Goal: Transaction & Acquisition: Purchase product/service

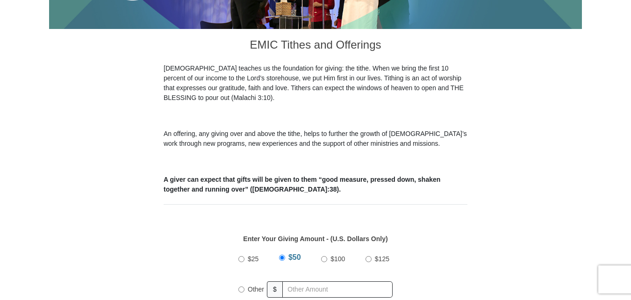
scroll to position [280, 0]
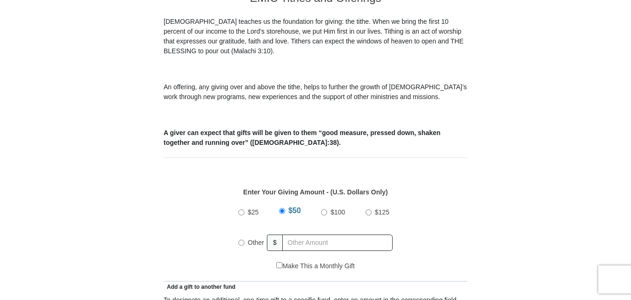
click at [244, 240] on input "Other" at bounding box center [241, 243] width 6 height 6
radio input "true"
click at [302, 235] on input "text" at bounding box center [339, 243] width 107 height 16
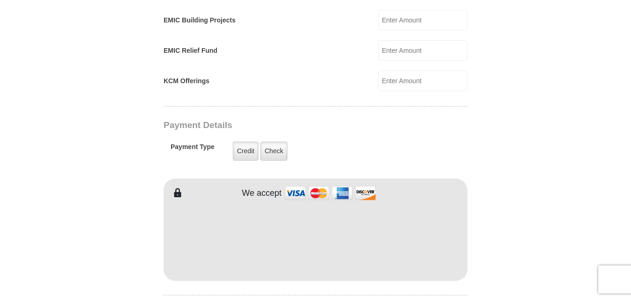
scroll to position [654, 0]
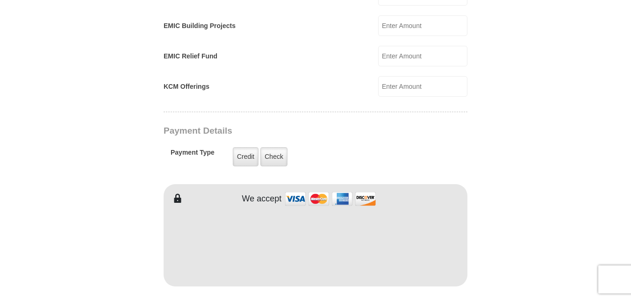
type input "200"
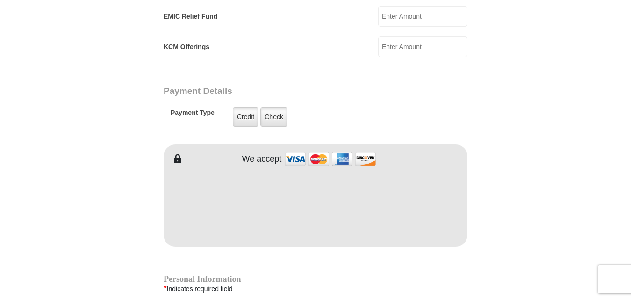
scroll to position [841, 0]
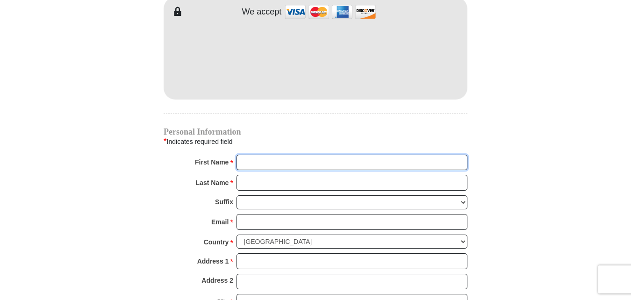
click at [300, 155] on input "First Name *" at bounding box center [351, 163] width 231 height 16
type input "[PERSON_NAME]"
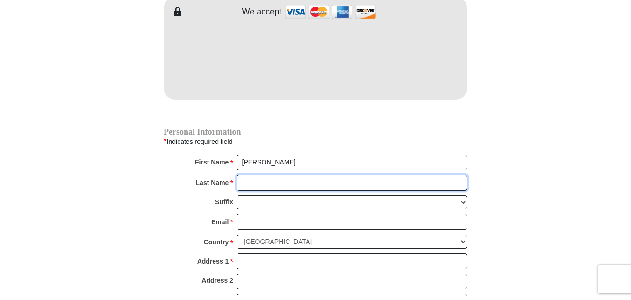
type input "[PERSON_NAME]"
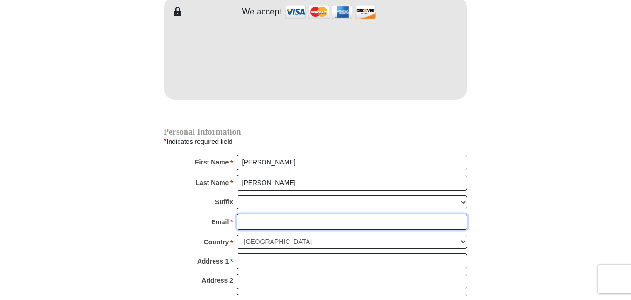
type input "[EMAIL_ADDRESS][DOMAIN_NAME]"
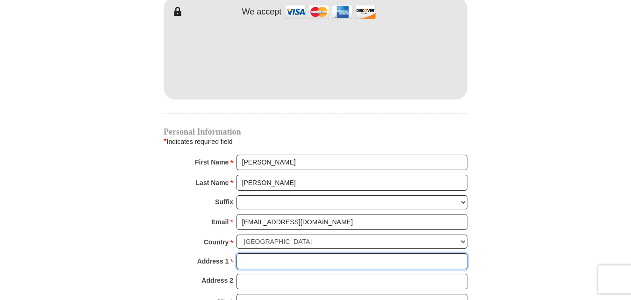
type input "[STREET_ADDRESS]"
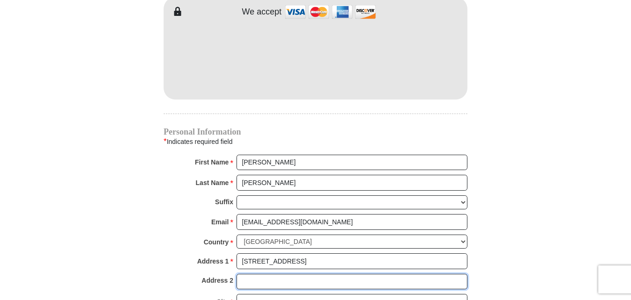
type input "[STREET_ADDRESS]"
type input "El Mirage"
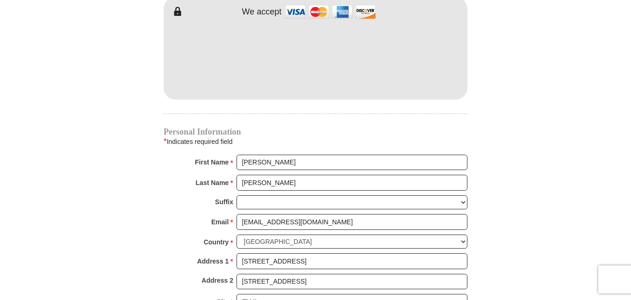
type input "85335"
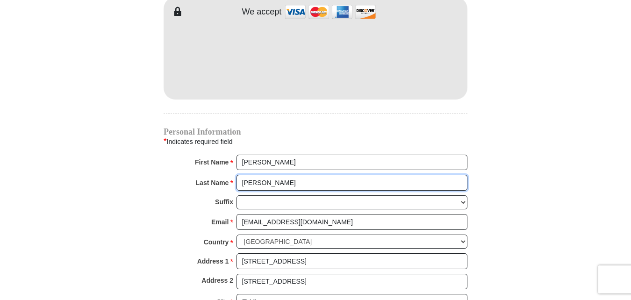
drag, startPoint x: 292, startPoint y: 172, endPoint x: 224, endPoint y: 178, distance: 68.1
click at [224, 178] on div "Last Name * [PERSON_NAME] Please enter Last Name" at bounding box center [316, 185] width 304 height 21
type input "Neuer"
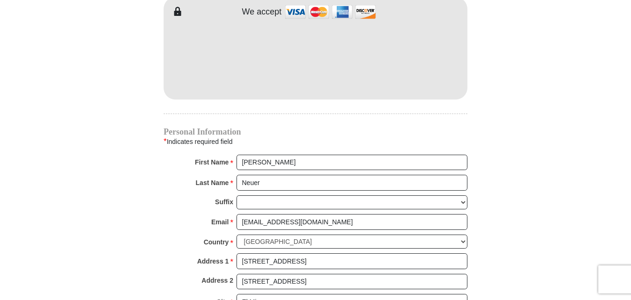
drag, startPoint x: 323, startPoint y: 267, endPoint x: 231, endPoint y: 275, distance: 92.9
click at [231, 275] on div "Address 2 [STREET_ADDRESS]" at bounding box center [316, 284] width 304 height 21
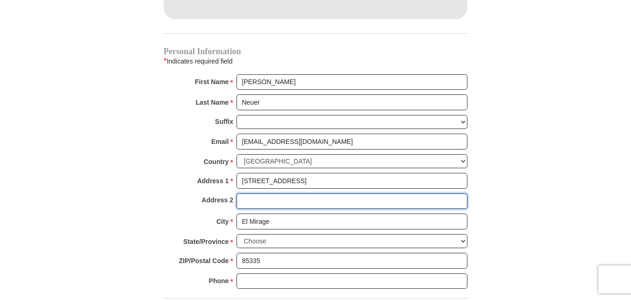
scroll to position [935, 0]
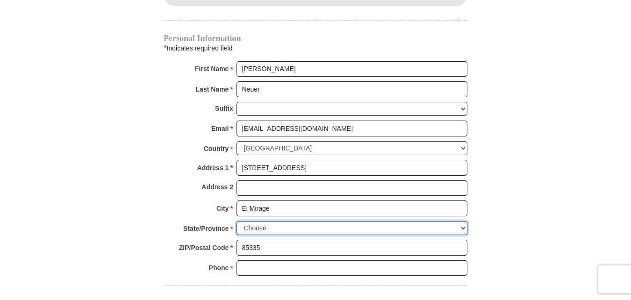
click at [450, 221] on select "Choose [US_STATE] [US_STATE] [US_STATE] [US_STATE] [US_STATE] Armed Forces Amer…" at bounding box center [351, 228] width 231 height 14
select select "AZ"
click at [236, 221] on select "Choose [US_STATE] [US_STATE] [US_STATE] [US_STATE] [US_STATE] Armed Forces Amer…" at bounding box center [351, 228] width 231 height 14
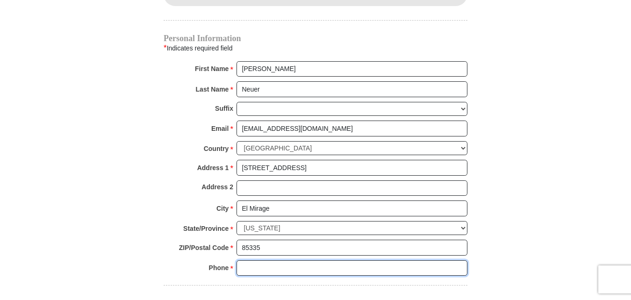
click at [241, 260] on input "Phone * *" at bounding box center [351, 268] width 231 height 16
type input "6237766092"
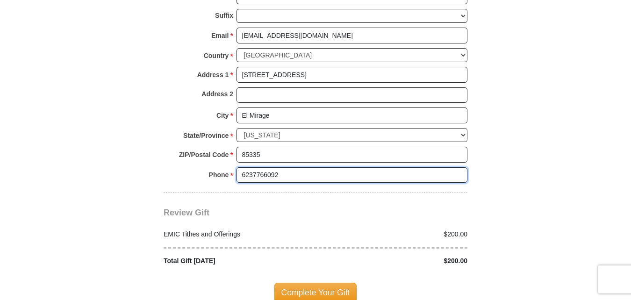
scroll to position [1028, 0]
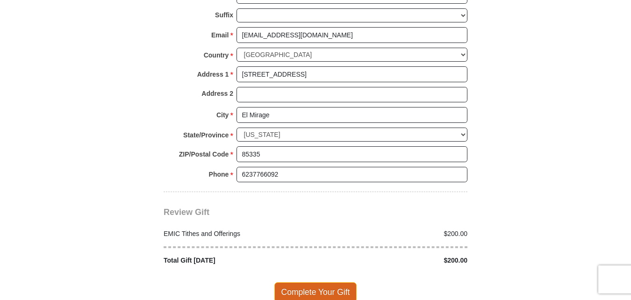
click at [322, 282] on span "Complete Your Gift" at bounding box center [315, 292] width 83 height 20
